Goal: Find specific page/section: Find specific page/section

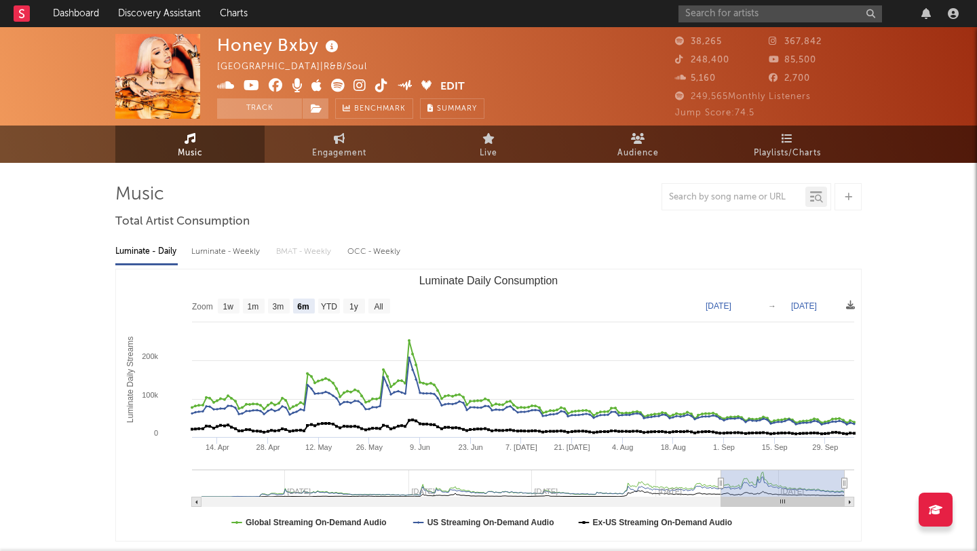
select select "6m"
click at [734, 19] on input "text" at bounding box center [781, 13] width 204 height 17
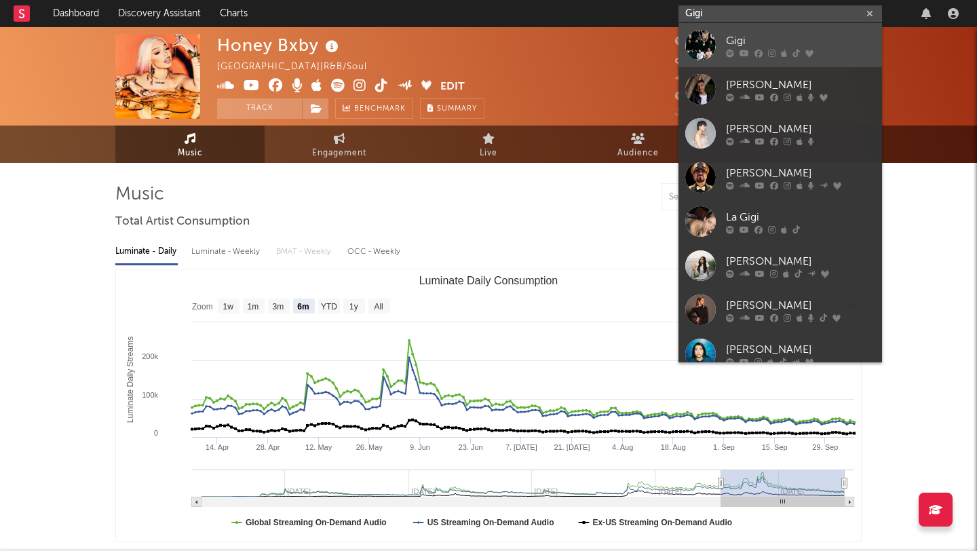
type input "Gigi"
click at [735, 36] on div "Gigi" at bounding box center [800, 41] width 149 height 16
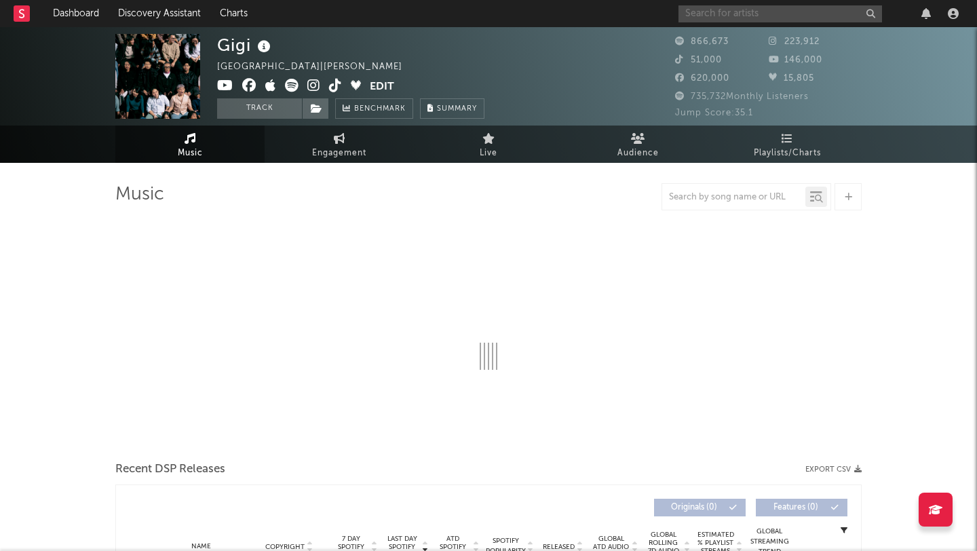
click at [804, 16] on input "text" at bounding box center [781, 13] width 204 height 17
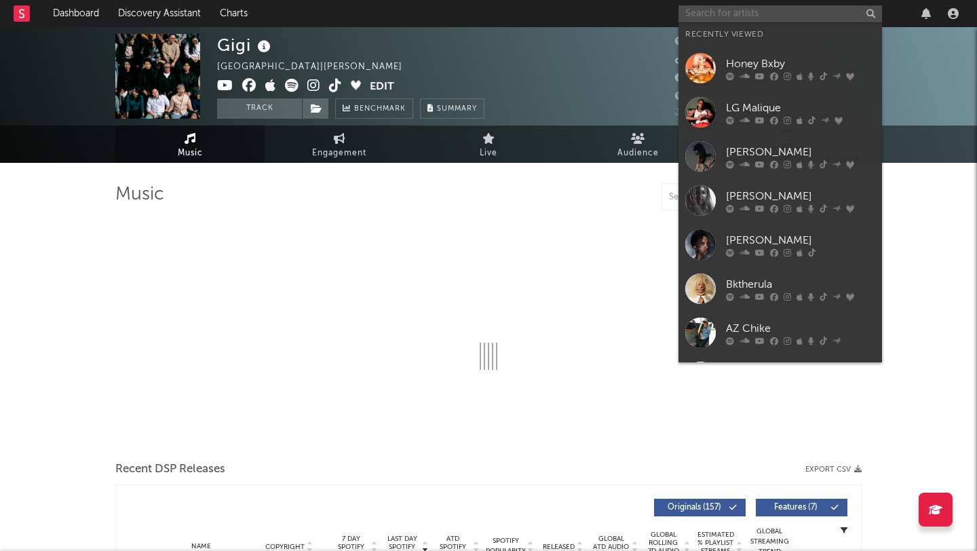
click at [804, 12] on input "text" at bounding box center [781, 13] width 204 height 17
select select "6m"
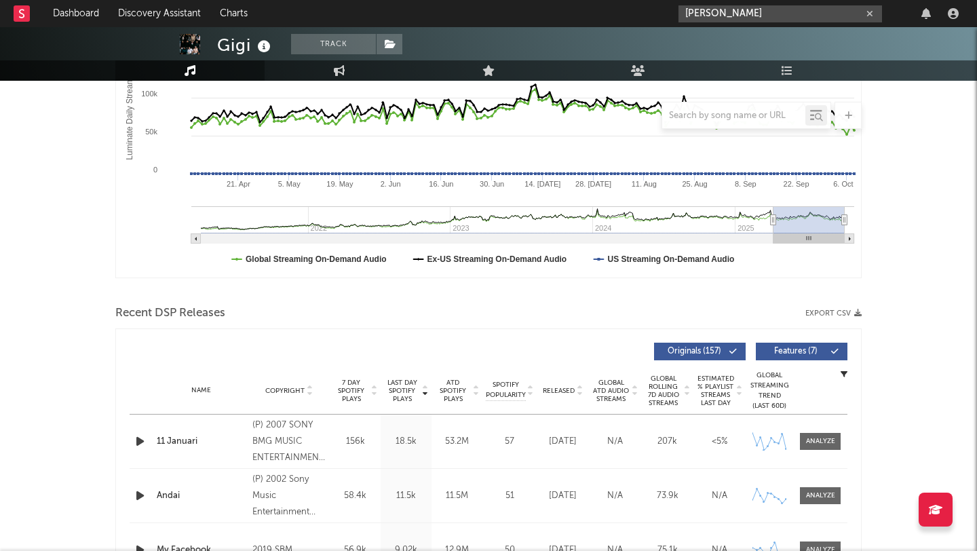
type input "[PERSON_NAME]"
click at [872, 16] on icon "button" at bounding box center [870, 14] width 7 height 9
